Goal: Navigation & Orientation: Find specific page/section

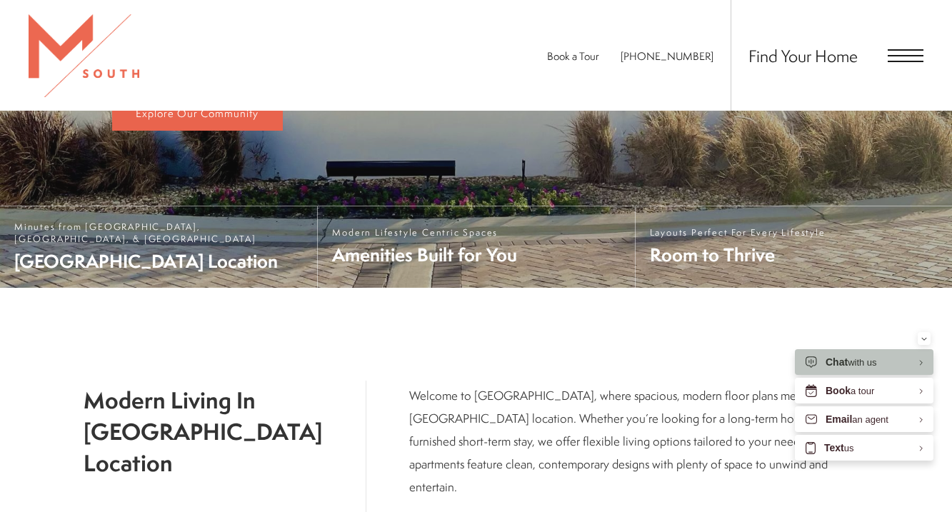
scroll to position [436, 0]
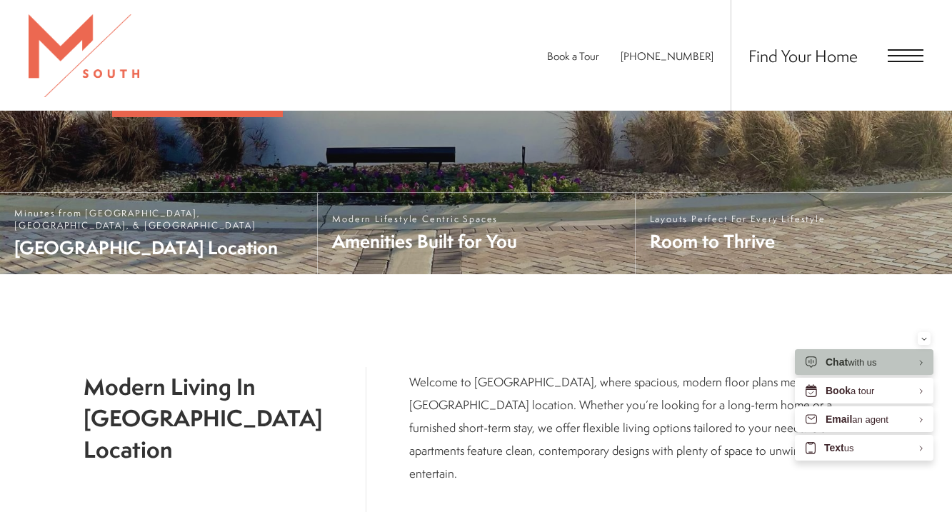
click at [910, 48] on div "Find Your Home" at bounding box center [827, 55] width 193 height 111
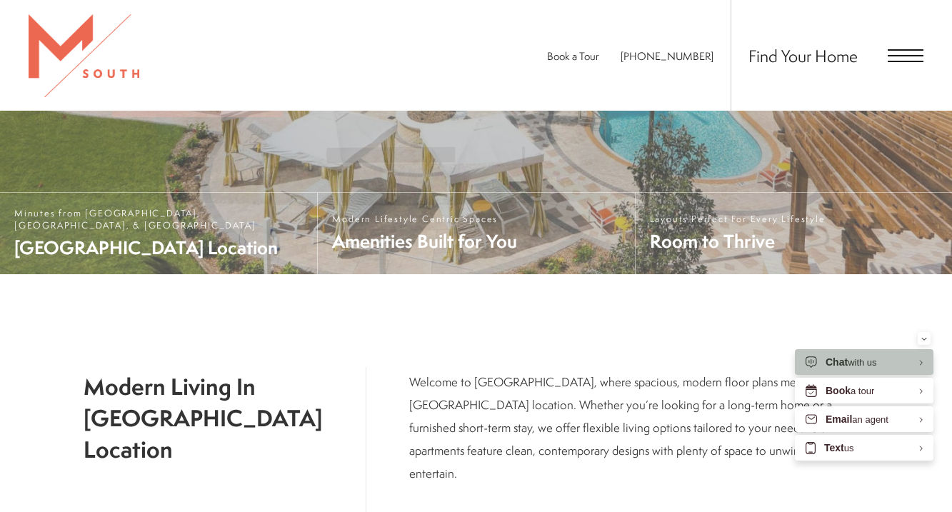
click at [909, 61] on span "Open Menu" at bounding box center [906, 61] width 36 height 1
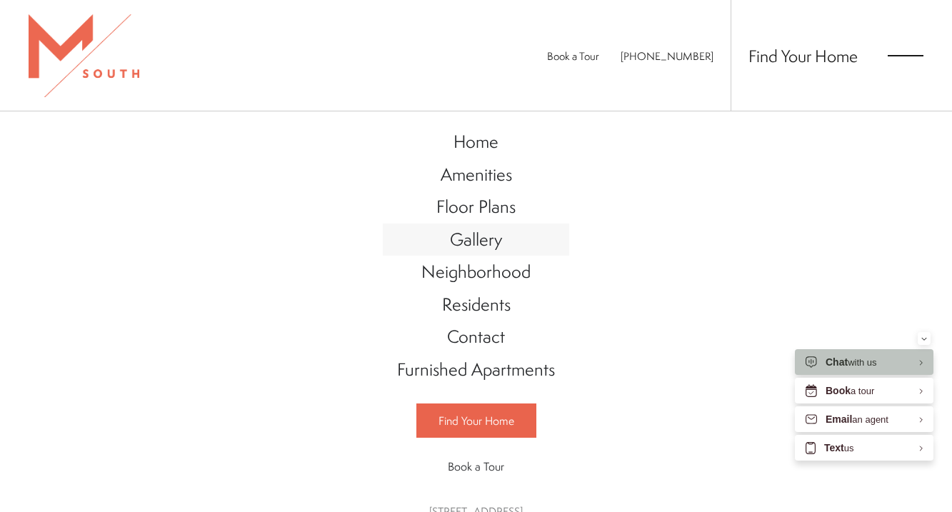
click at [502, 239] on span "Gallery" at bounding box center [476, 239] width 52 height 24
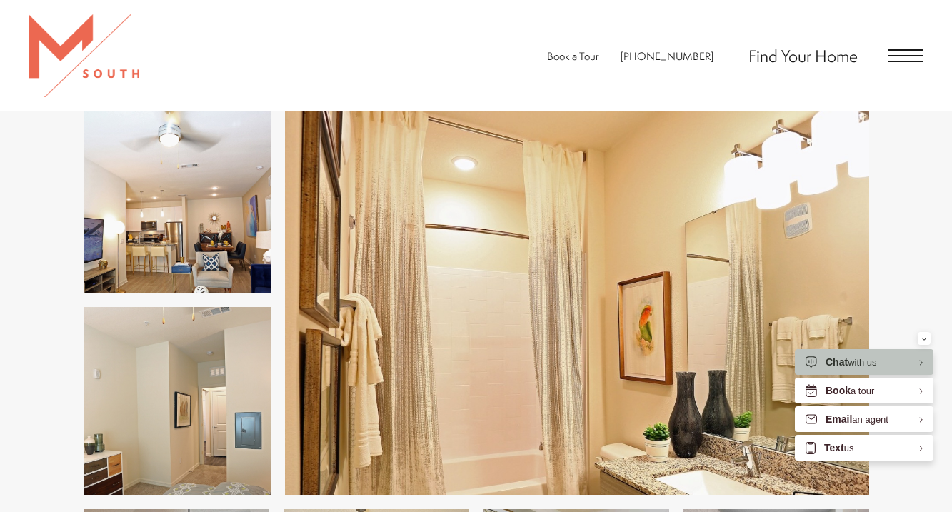
scroll to position [1334, 0]
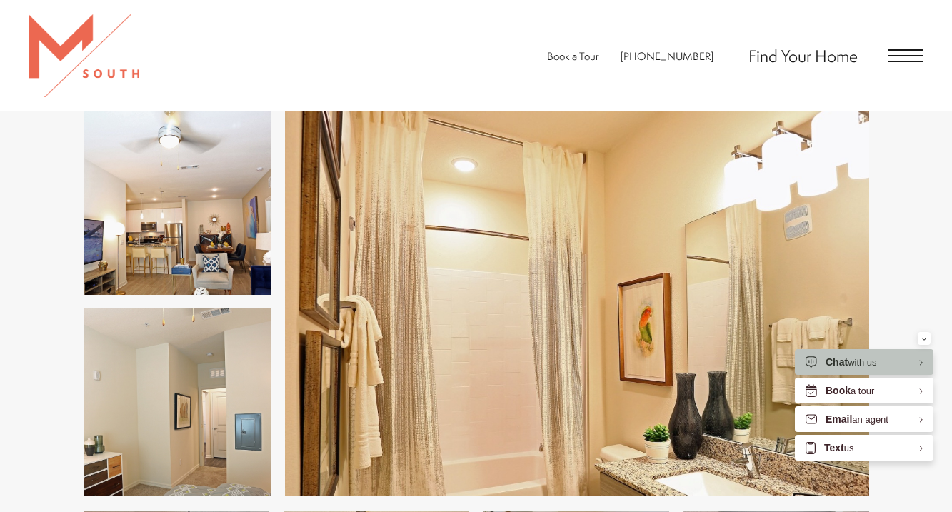
click at [896, 57] on span "Open Menu" at bounding box center [906, 55] width 36 height 13
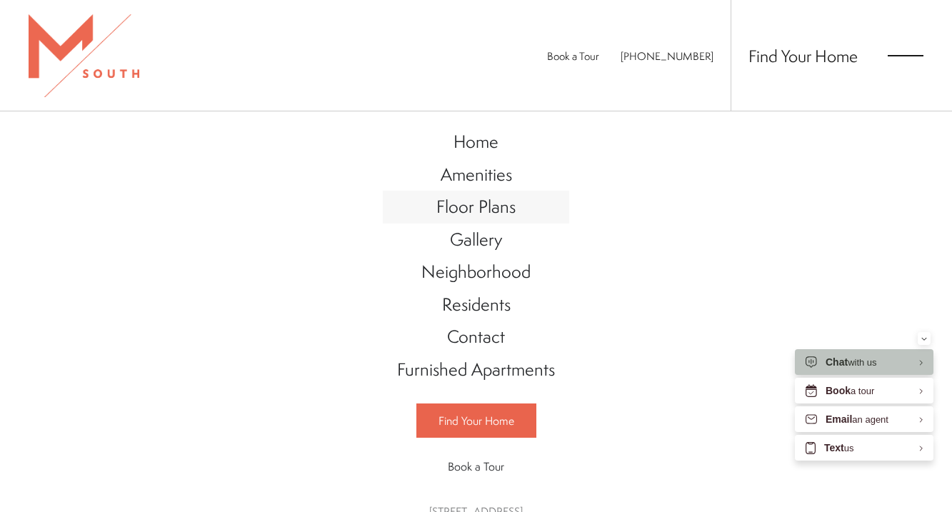
click at [481, 207] on span "Floor Plans" at bounding box center [475, 206] width 79 height 24
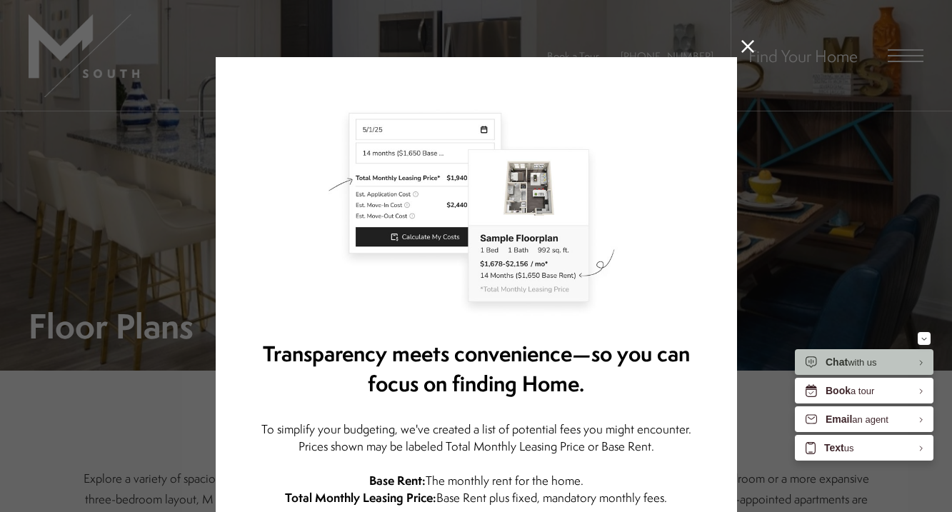
click at [750, 49] on icon at bounding box center [747, 46] width 13 height 13
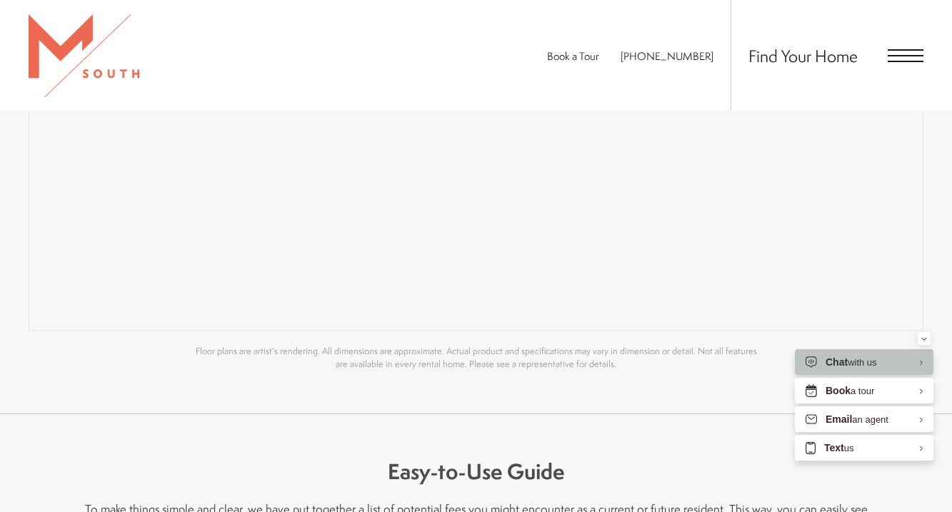
scroll to position [1188, 0]
click at [926, 340] on icon "Minimize" at bounding box center [924, 339] width 6 height 4
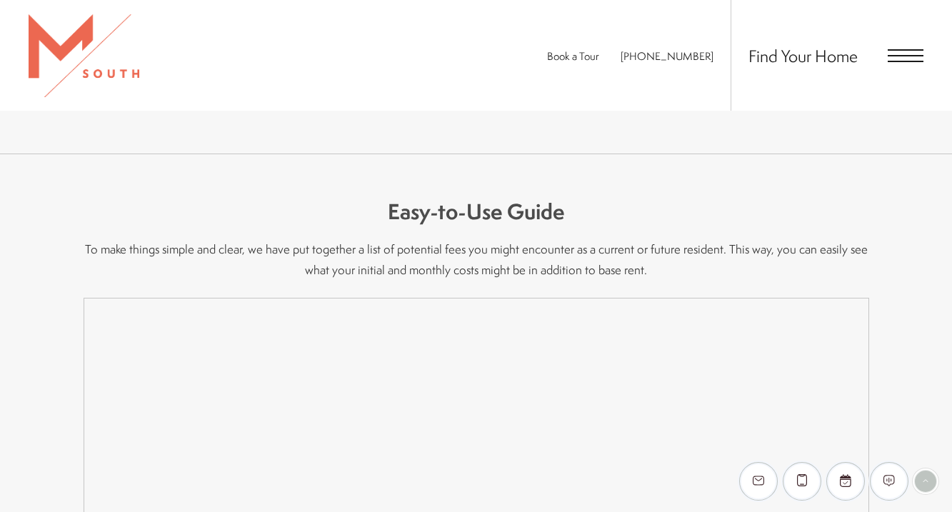
scroll to position [1455, 0]
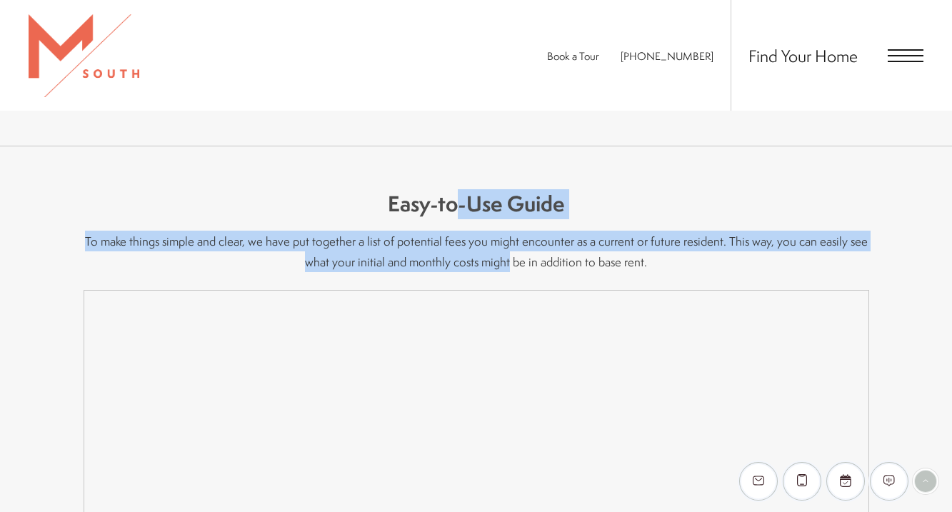
drag, startPoint x: 460, startPoint y: 202, endPoint x: 510, endPoint y: 266, distance: 80.9
click at [544, 247] on p "To make things simple and clear, we have put together a list of potential fees …" at bounding box center [477, 251] width 786 height 41
drag, startPoint x: 464, startPoint y: 204, endPoint x: 551, endPoint y: 268, distance: 107.9
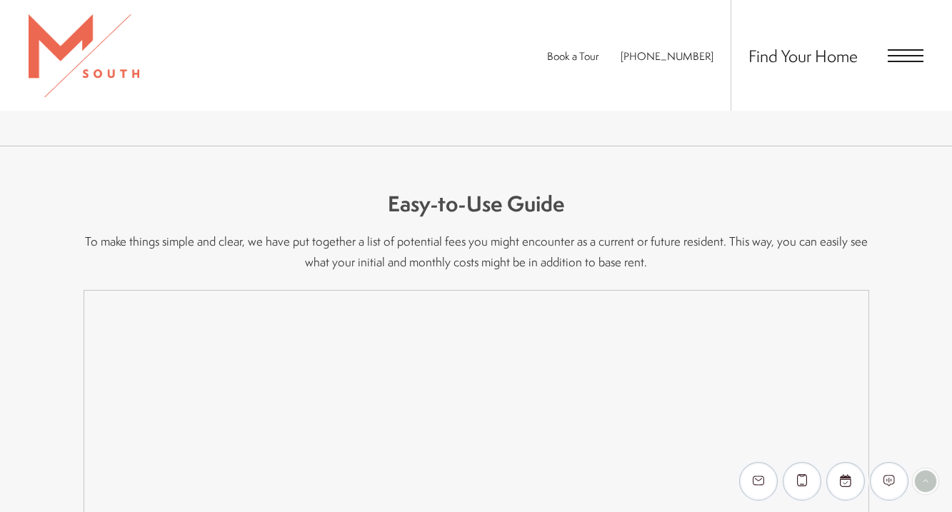
click at [487, 209] on h5 "Easy-to-Use Guide" at bounding box center [477, 204] width 786 height 30
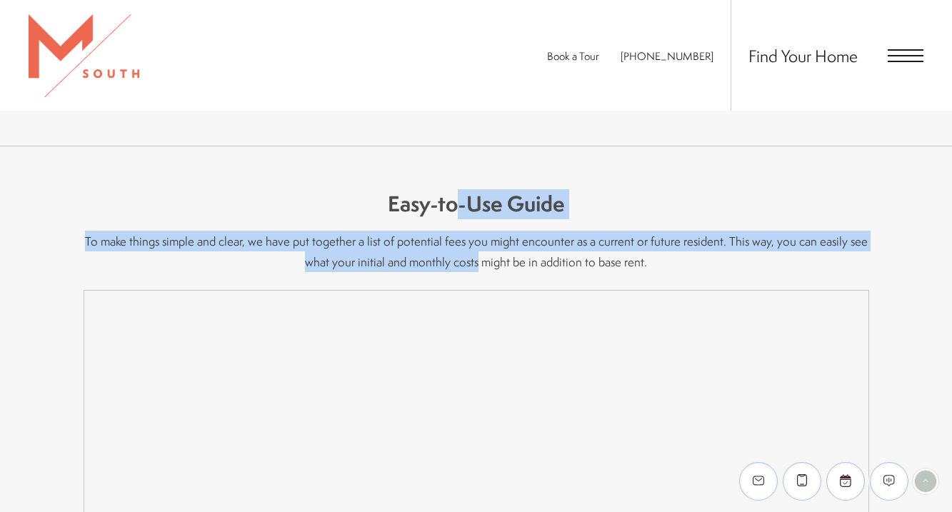
drag, startPoint x: 456, startPoint y: 209, endPoint x: 476, endPoint y: 255, distance: 50.3
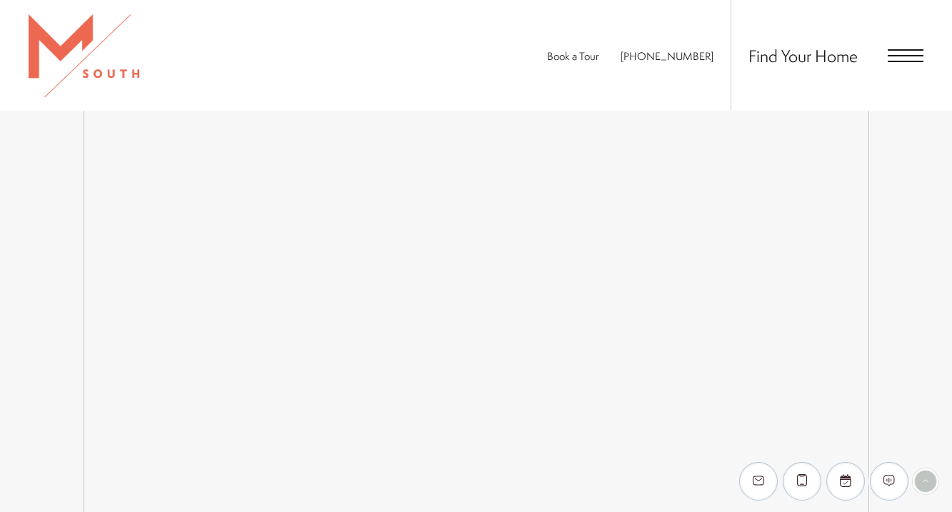
scroll to position [1801, 0]
click at [39, 290] on div "Easy-to-Use Guide To make things simple and clear, we have put together a list …" at bounding box center [476, 403] width 952 height 1206
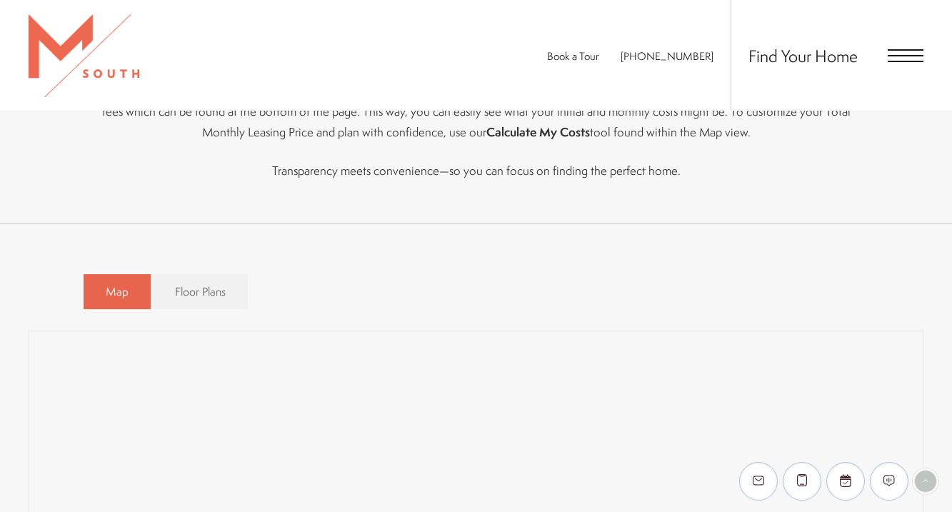
scroll to position [683, 0]
click at [206, 298] on span "Floor Plans" at bounding box center [200, 292] width 51 height 16
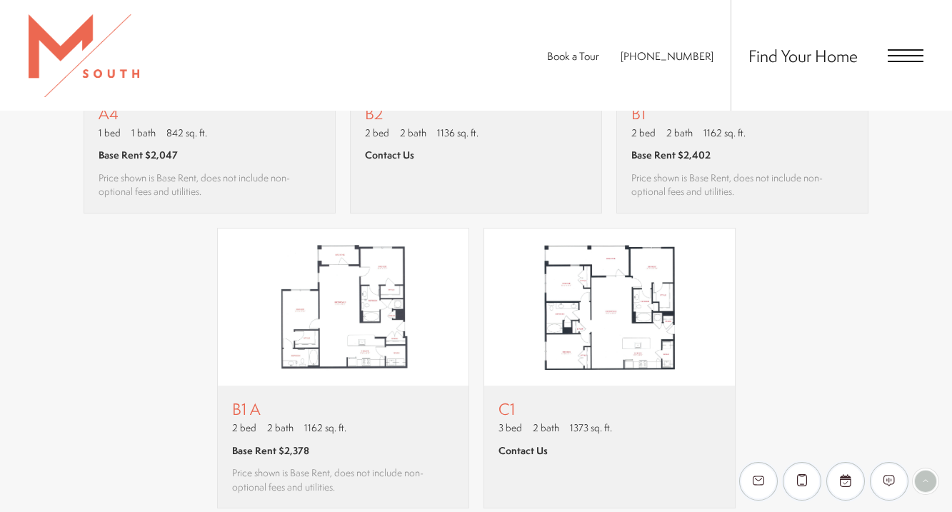
scroll to position [1381, 0]
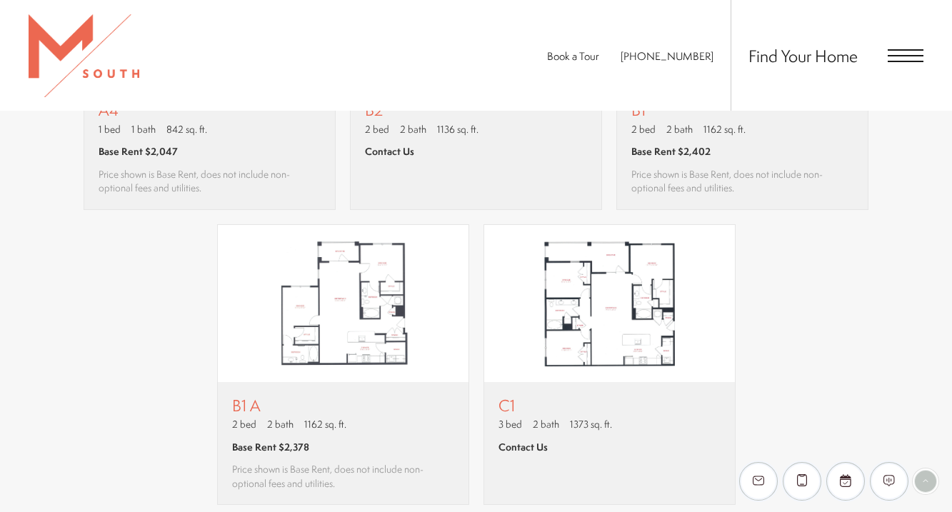
click at [898, 61] on span "Open Menu" at bounding box center [906, 61] width 36 height 1
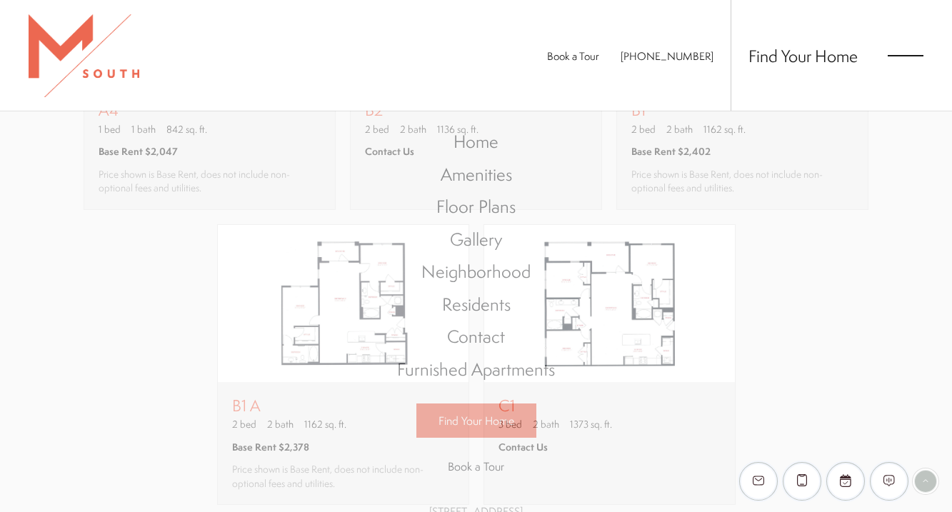
scroll to position [0, 0]
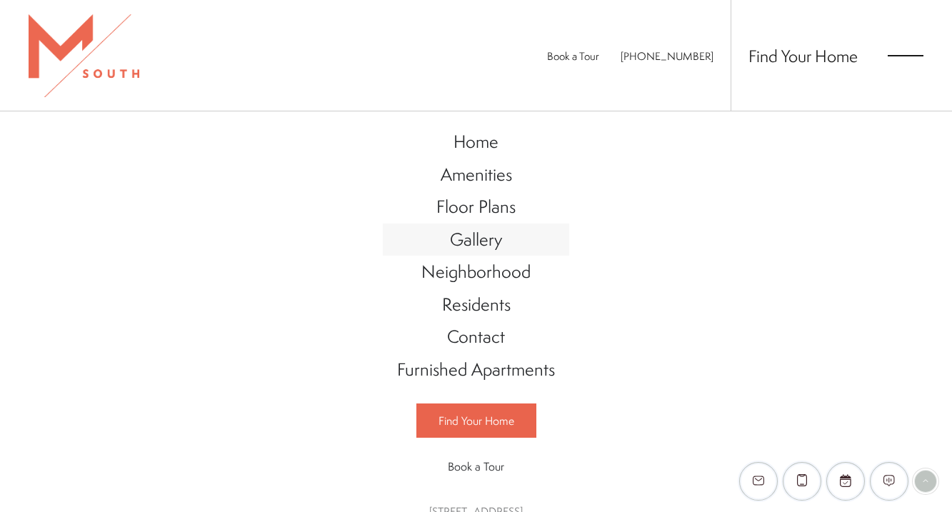
click at [487, 237] on span "Gallery" at bounding box center [476, 239] width 52 height 24
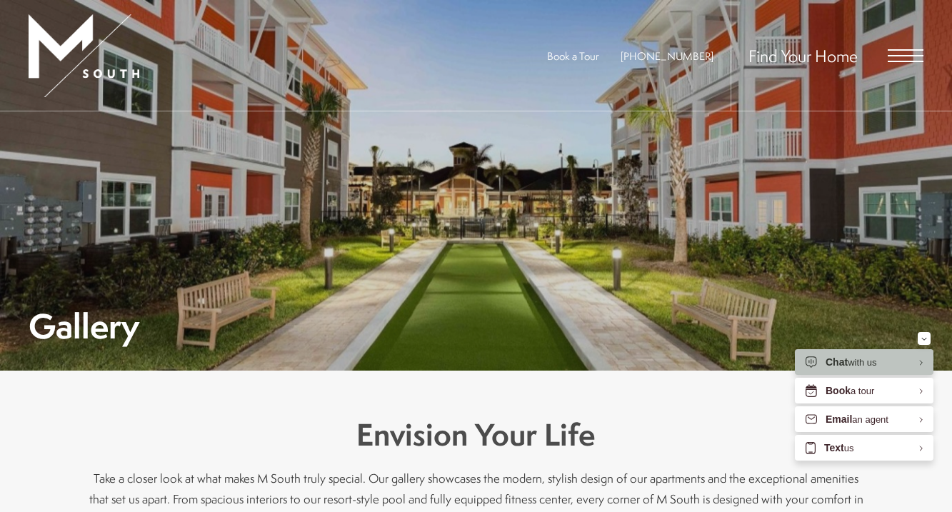
click at [904, 61] on span "Open Menu" at bounding box center [906, 61] width 36 height 1
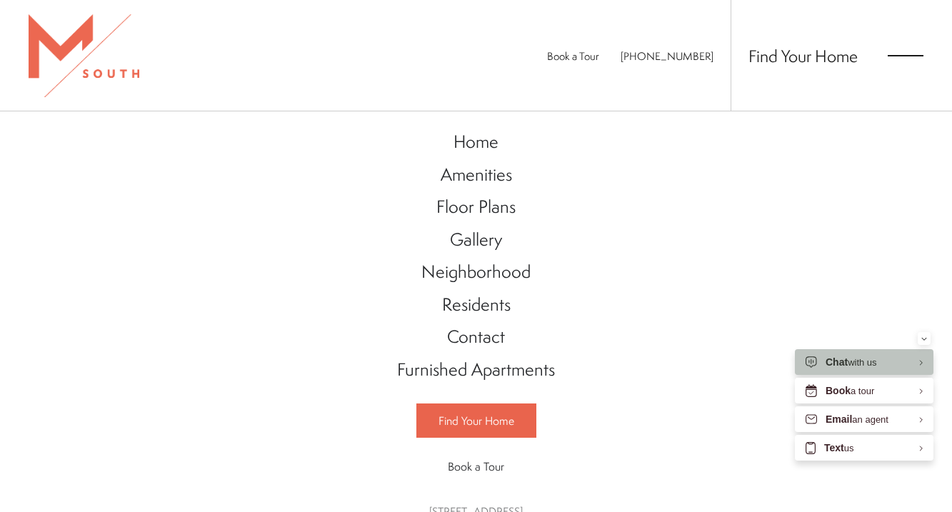
click at [233, 323] on div "Home Amenities Floor Plans Gallery Neighborhood Residents Contact" at bounding box center [476, 311] width 952 height 401
click at [516, 239] on link "Gallery" at bounding box center [476, 240] width 186 height 33
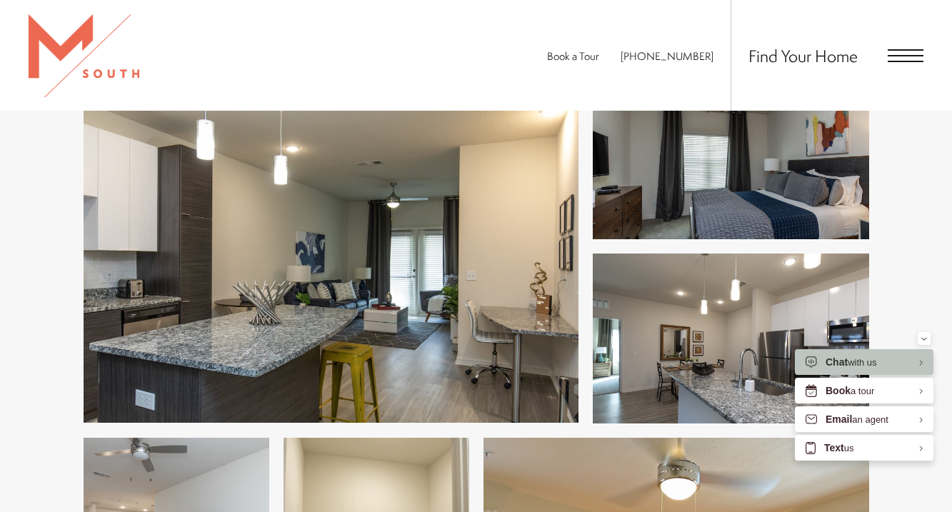
scroll to position [491, 0]
